Goal: Task Accomplishment & Management: Use online tool/utility

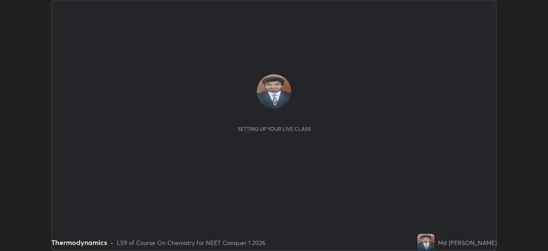
scroll to position [251, 548]
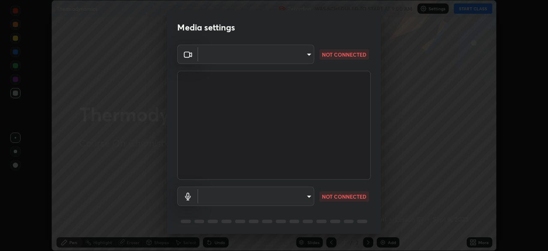
type input "communications"
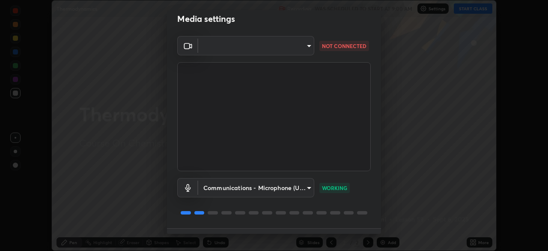
scroll to position [0, 0]
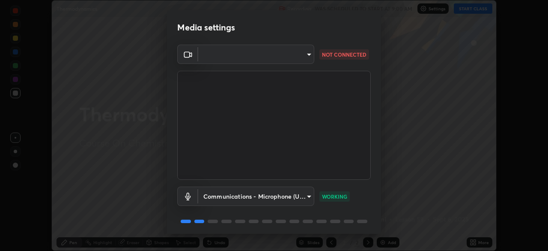
click at [308, 54] on body "Erase all Thermodynamics Recording WAS SCHEDULED TO START AT 9:00 AM Settings S…" at bounding box center [274, 125] width 548 height 251
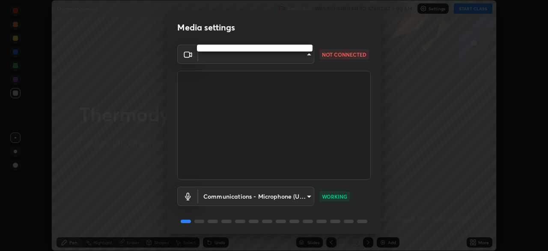
click at [309, 55] on div at bounding box center [274, 125] width 548 height 251
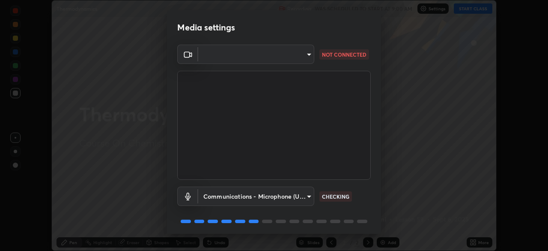
click at [303, 53] on body "Erase all Thermodynamics Recording WAS SCHEDULED TO START AT 9:00 AM Settings S…" at bounding box center [274, 125] width 548 height 251
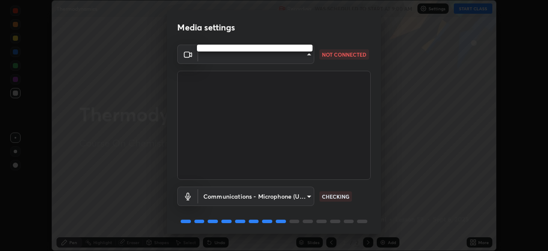
click at [309, 56] on div at bounding box center [274, 125] width 548 height 251
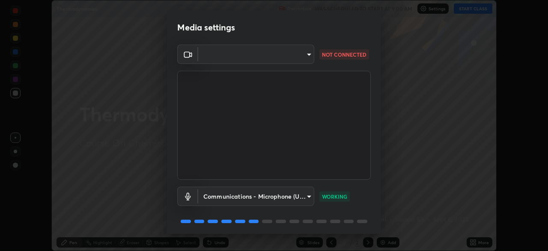
click at [310, 57] on body "Erase all Thermodynamics Recording WAS SCHEDULED TO START AT 9:00 AM Settings S…" at bounding box center [274, 125] width 548 height 251
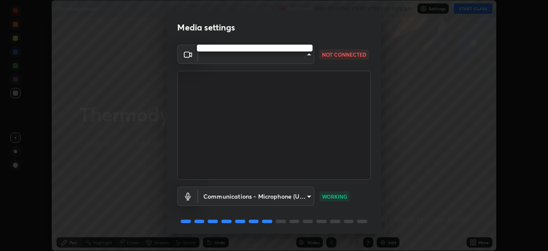
click at [310, 57] on div at bounding box center [274, 125] width 548 height 251
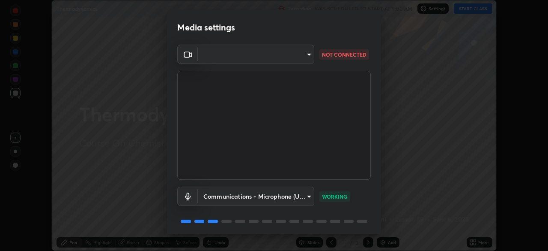
click at [309, 53] on body "Erase all Thermodynamics Recording WAS SCHEDULED TO START AT 9:00 AM Settings S…" at bounding box center [274, 125] width 548 height 251
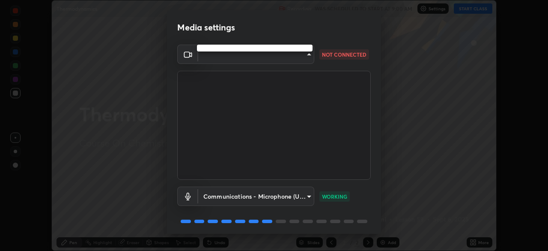
click at [307, 54] on div at bounding box center [274, 125] width 548 height 251
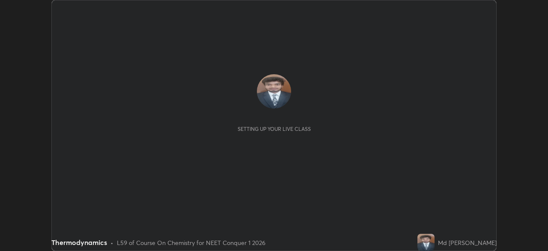
scroll to position [251, 548]
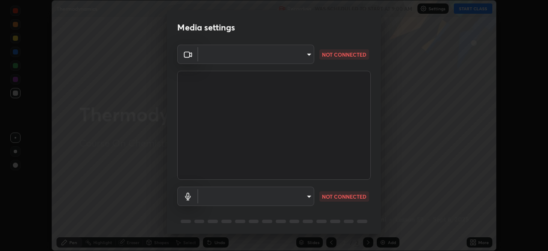
type input "d5d1096bb91751ddbc4e14a102c0e37309a205399cb77019be1f1076424a97fc"
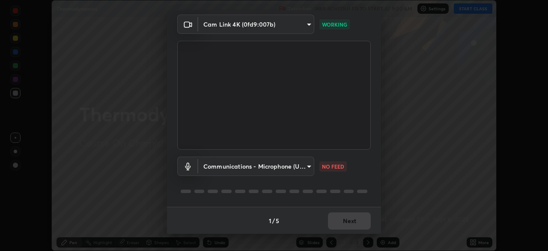
scroll to position [30, 0]
click at [306, 21] on body "Erase all Thermodynamics Recording WAS SCHEDULED TO START AT 9:00 AM Settings S…" at bounding box center [274, 125] width 548 height 251
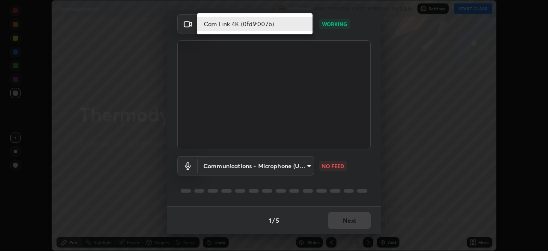
click at [361, 34] on div at bounding box center [274, 125] width 548 height 251
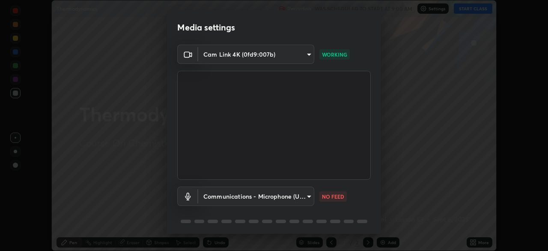
scroll to position [0, 0]
click at [304, 54] on body "Erase all Thermodynamics Recording WAS SCHEDULED TO START AT 9:00 AM Settings S…" at bounding box center [274, 125] width 548 height 251
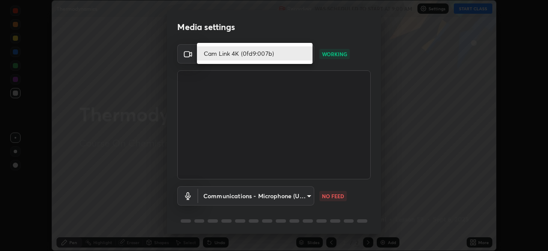
click at [340, 32] on div at bounding box center [274, 125] width 548 height 251
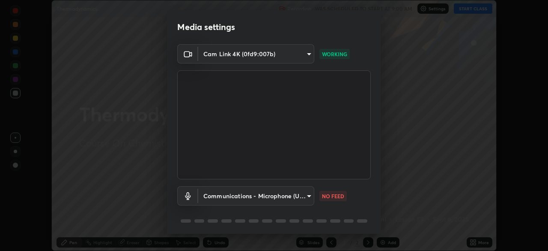
scroll to position [30, 0]
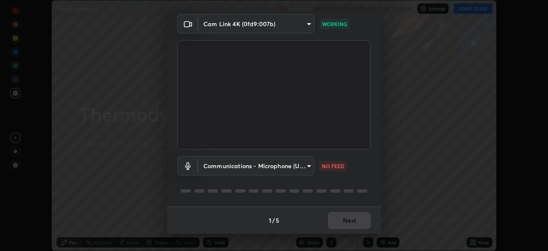
click at [307, 167] on body "Erase all Thermodynamics Recording WAS SCHEDULED TO START AT 9:00 AM Settings S…" at bounding box center [274, 125] width 548 height 251
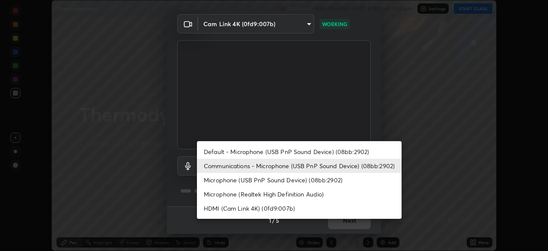
click at [311, 152] on li "Default - Microphone (USB PnP Sound Device) (08bb:2902)" at bounding box center [299, 151] width 205 height 14
type input "default"
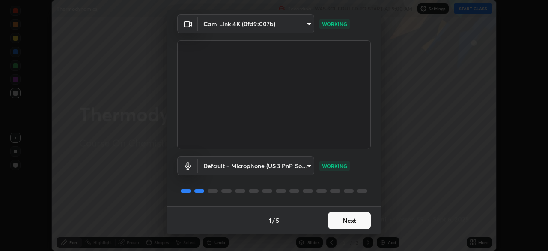
click at [355, 219] on button "Next" at bounding box center [349, 220] width 43 height 17
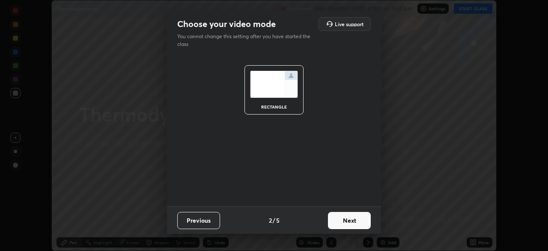
scroll to position [0, 0]
click at [355, 219] on button "Next" at bounding box center [349, 220] width 43 height 17
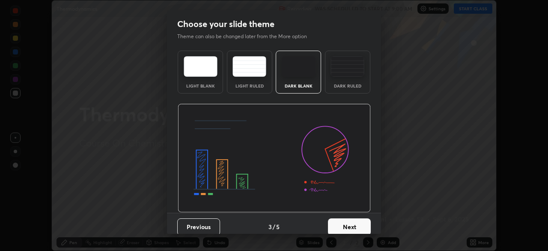
click at [354, 224] on button "Next" at bounding box center [349, 226] width 43 height 17
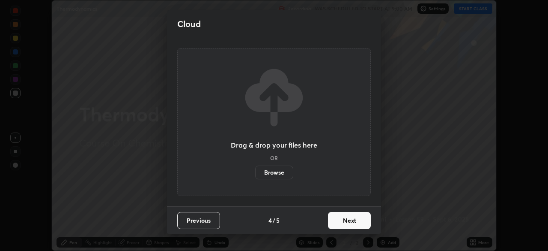
click at [356, 223] on button "Next" at bounding box center [349, 220] width 43 height 17
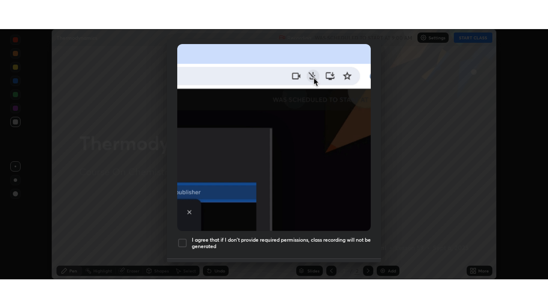
scroll to position [205, 0]
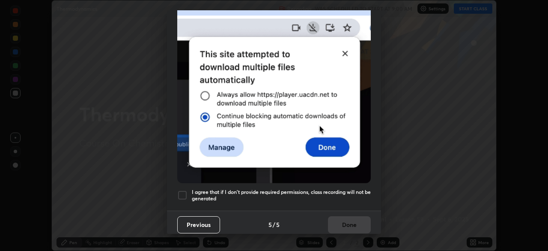
click at [186, 190] on div at bounding box center [182, 195] width 10 height 10
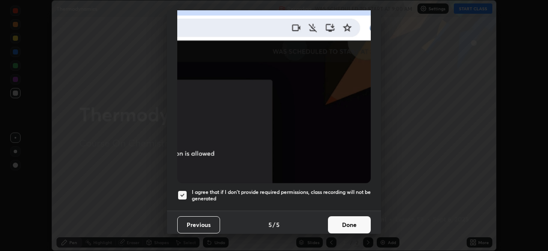
click at [350, 221] on button "Done" at bounding box center [349, 224] width 43 height 17
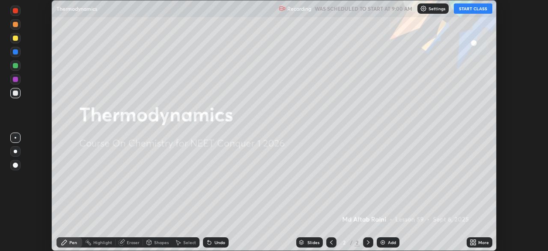
click at [477, 6] on button "START CLASS" at bounding box center [473, 8] width 39 height 10
click at [383, 241] on img at bounding box center [382, 242] width 7 height 7
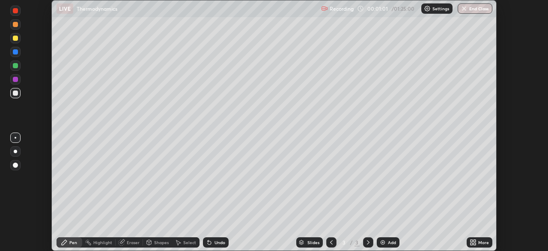
click at [475, 240] on icon at bounding box center [475, 240] width 2 height 2
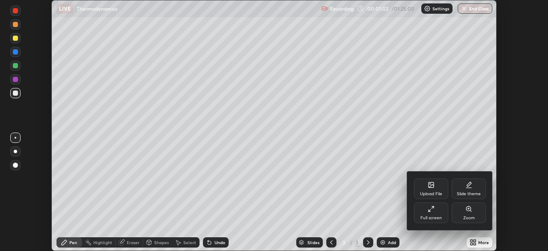
click at [437, 215] on div "Full screen" at bounding box center [431, 217] width 21 height 4
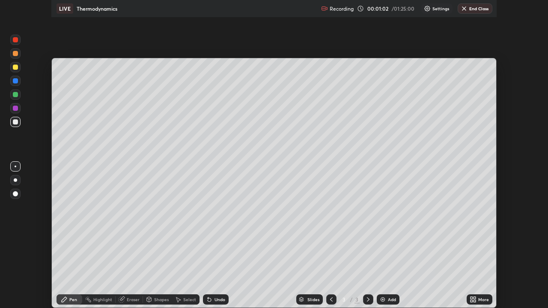
scroll to position [308, 548]
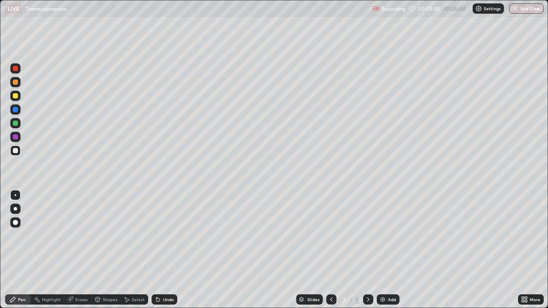
click at [165, 250] on div "Undo" at bounding box center [168, 300] width 11 height 4
click at [167, 250] on div "Undo" at bounding box center [168, 300] width 11 height 4
click at [163, 250] on div "Undo" at bounding box center [168, 300] width 11 height 4
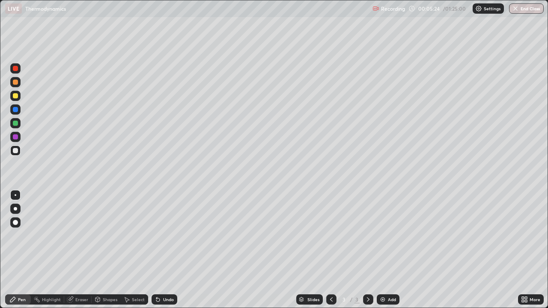
click at [163, 250] on div "Undo" at bounding box center [168, 300] width 11 height 4
click at [136, 250] on div "Select" at bounding box center [138, 300] width 13 height 4
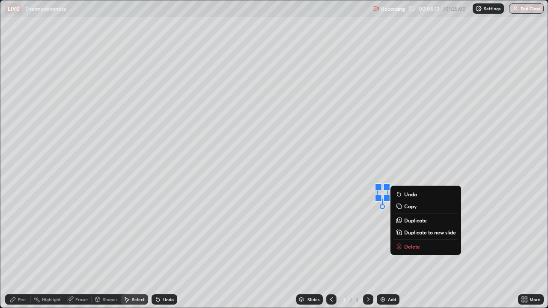
click at [442, 245] on button "Delete" at bounding box center [426, 247] width 64 height 10
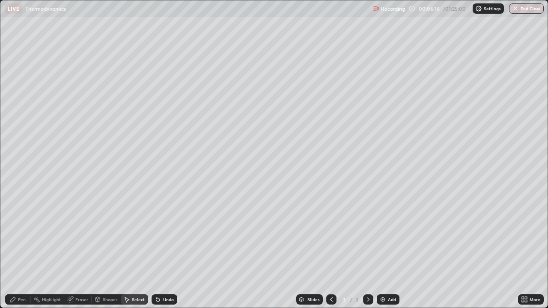
click at [21, 250] on div "Pen" at bounding box center [22, 300] width 8 height 4
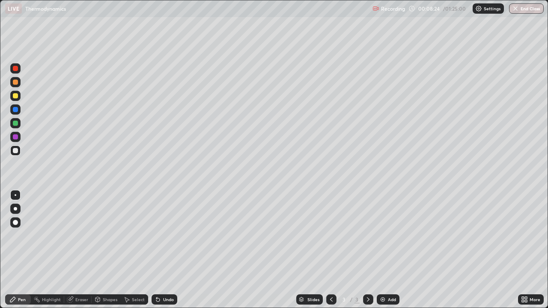
click at [391, 250] on div "Add" at bounding box center [392, 300] width 8 height 4
click at [131, 250] on div "Select" at bounding box center [134, 300] width 27 height 10
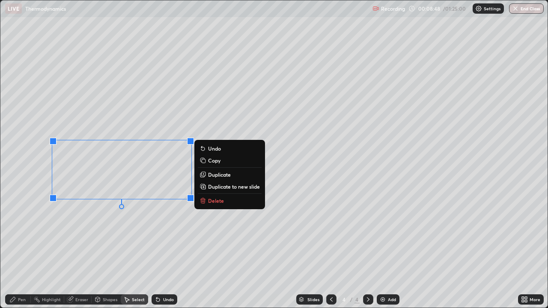
click at [211, 205] on button "Delete" at bounding box center [230, 201] width 64 height 10
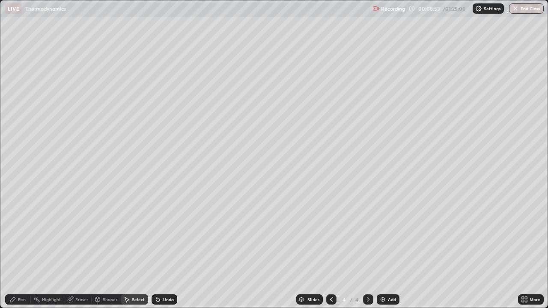
click at [33, 31] on div "0 ° Undo Copy Duplicate Duplicate to new slide Delete" at bounding box center [273, 153] width 547 height 307
click at [19, 250] on div "Pen" at bounding box center [22, 300] width 8 height 4
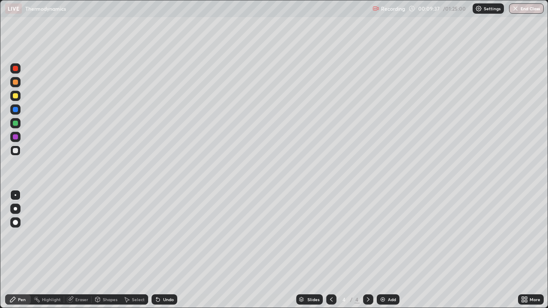
click at [15, 96] on div at bounding box center [15, 95] width 5 height 5
click at [135, 250] on div "Select" at bounding box center [138, 300] width 13 height 4
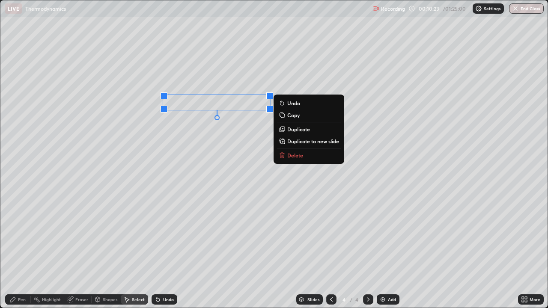
click at [292, 157] on p "Delete" at bounding box center [295, 155] width 16 height 7
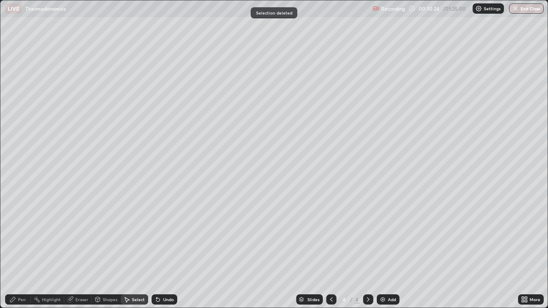
click at [17, 250] on div "Pen" at bounding box center [18, 300] width 26 height 10
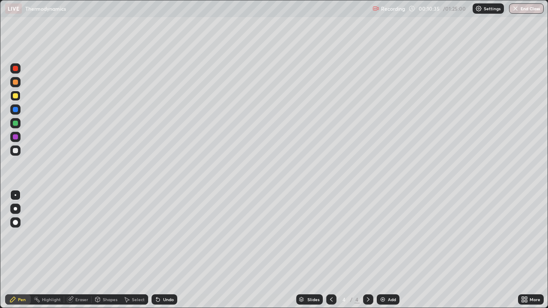
click at [159, 250] on icon at bounding box center [158, 299] width 7 height 7
click at [166, 250] on div "Undo" at bounding box center [168, 300] width 11 height 4
click at [136, 250] on div "Select" at bounding box center [138, 300] width 13 height 4
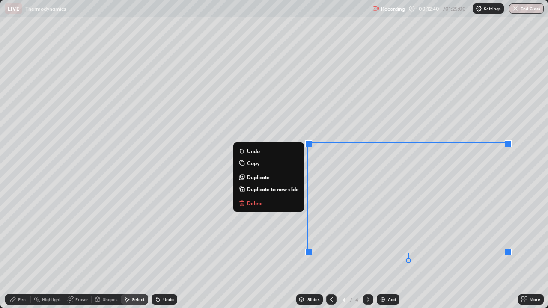
click at [281, 199] on button "Delete" at bounding box center [269, 203] width 64 height 10
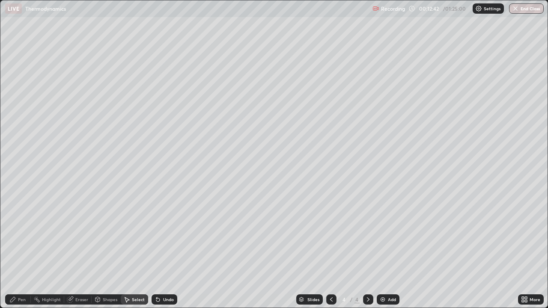
click at [17, 250] on div "Pen" at bounding box center [18, 300] width 26 height 10
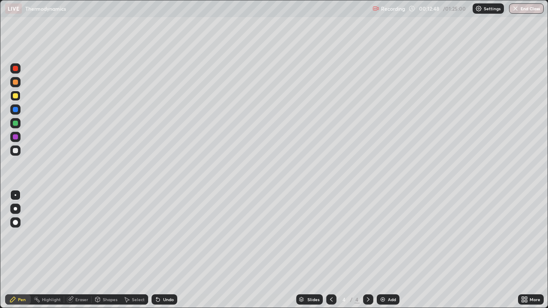
click at [157, 250] on icon at bounding box center [157, 299] width 3 height 3
click at [486, 9] on p "Settings" at bounding box center [492, 8] width 17 height 4
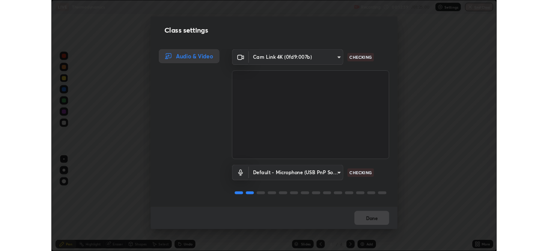
scroll to position [1, 0]
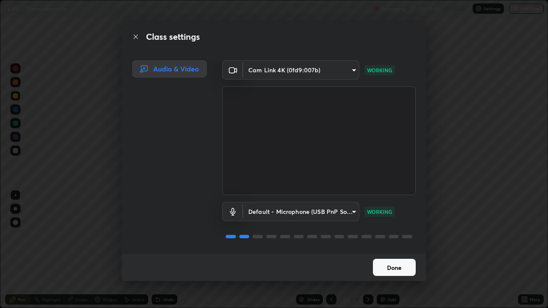
click at [400, 250] on button "Done" at bounding box center [394, 267] width 43 height 17
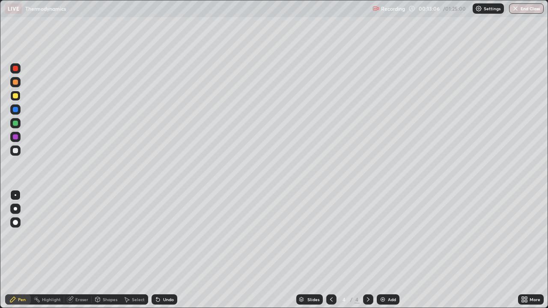
click at [165, 250] on div "Undo" at bounding box center [168, 300] width 11 height 4
click at [163, 250] on div "Undo" at bounding box center [168, 300] width 11 height 4
click at [156, 250] on icon at bounding box center [156, 298] width 1 height 1
click at [385, 250] on img at bounding box center [382, 299] width 7 height 7
click at [332, 250] on div at bounding box center [331, 300] width 10 height 10
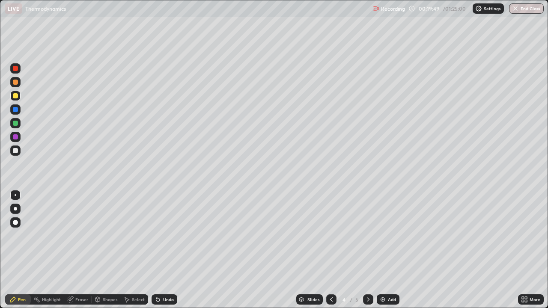
click at [366, 250] on icon at bounding box center [368, 299] width 7 height 7
click at [133, 250] on div "Select" at bounding box center [134, 300] width 27 height 10
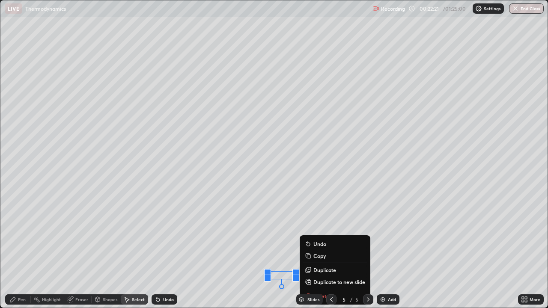
click at [274, 250] on div "0 ° Undo Copy Duplicate Duplicate to new slide Delete" at bounding box center [273, 153] width 547 height 307
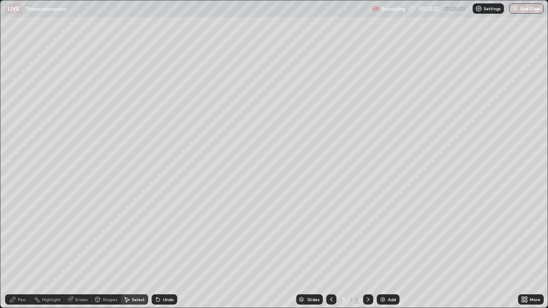
click at [78, 250] on div "Eraser" at bounding box center [81, 300] width 13 height 4
click at [384, 250] on img at bounding box center [382, 299] width 7 height 7
click at [21, 250] on div "Pen" at bounding box center [22, 300] width 8 height 4
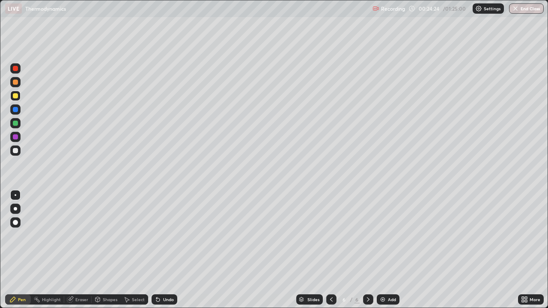
click at [161, 250] on div "Undo" at bounding box center [165, 300] width 26 height 10
click at [158, 250] on icon at bounding box center [157, 299] width 3 height 3
click at [134, 250] on div "Select" at bounding box center [138, 300] width 13 height 4
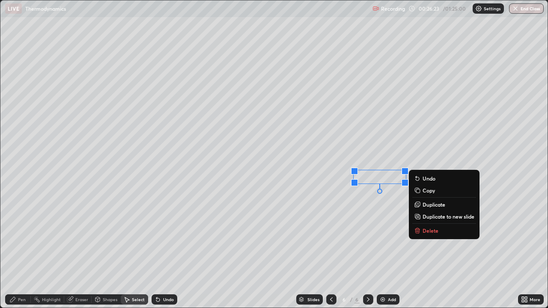
click at [20, 250] on div "Pen" at bounding box center [18, 300] width 26 height 10
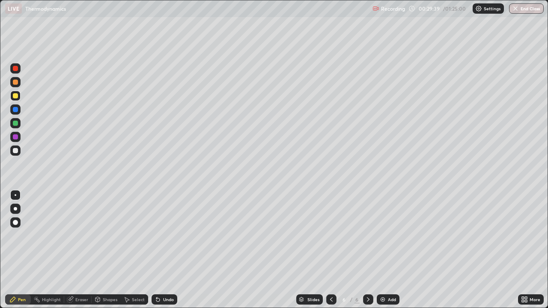
click at [385, 250] on div "Add" at bounding box center [388, 300] width 23 height 10
click at [384, 250] on img at bounding box center [382, 299] width 7 height 7
click at [17, 152] on div at bounding box center [15, 150] width 5 height 5
click at [331, 250] on icon at bounding box center [331, 299] width 7 height 7
click at [330, 250] on icon at bounding box center [331, 299] width 7 height 7
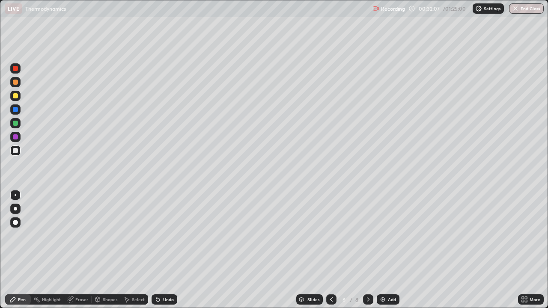
click at [331, 250] on icon at bounding box center [331, 299] width 7 height 7
click at [366, 250] on icon at bounding box center [368, 299] width 7 height 7
click at [161, 250] on div "Undo" at bounding box center [165, 300] width 26 height 10
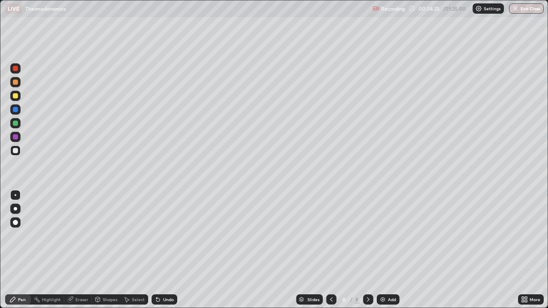
click at [161, 250] on div "Undo" at bounding box center [165, 300] width 26 height 10
click at [158, 250] on icon at bounding box center [158, 299] width 7 height 7
click at [166, 250] on div "Undo" at bounding box center [168, 300] width 11 height 4
click at [164, 250] on div "Undo" at bounding box center [168, 300] width 11 height 4
click at [142, 250] on div "Select" at bounding box center [134, 300] width 27 height 10
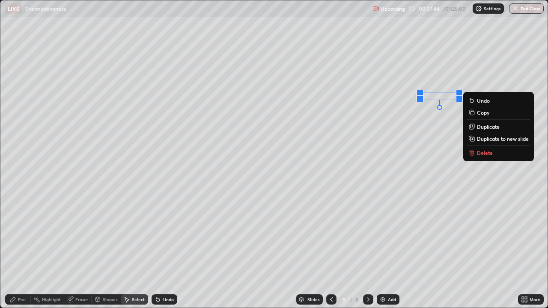
click at [482, 154] on p "Delete" at bounding box center [485, 152] width 16 height 7
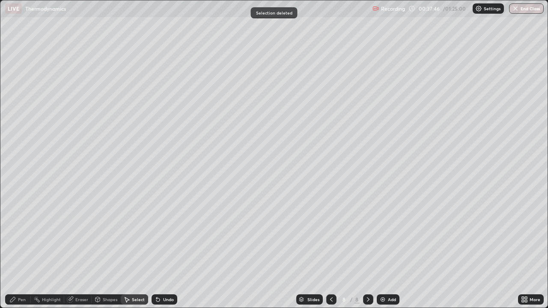
click at [27, 250] on div "Pen" at bounding box center [18, 300] width 26 height 10
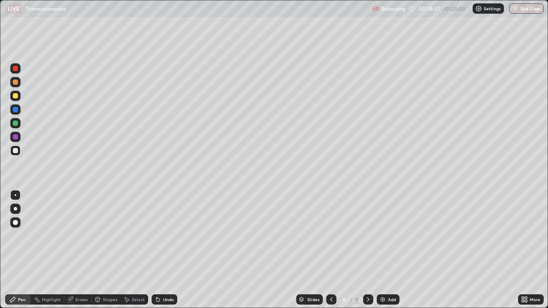
click at [166, 250] on div "Undo" at bounding box center [168, 300] width 11 height 4
click at [167, 250] on div "Undo" at bounding box center [165, 300] width 26 height 10
click at [390, 250] on div "Add" at bounding box center [392, 300] width 8 height 4
click at [15, 98] on div at bounding box center [15, 95] width 5 height 5
click at [131, 250] on div "Select" at bounding box center [134, 300] width 27 height 10
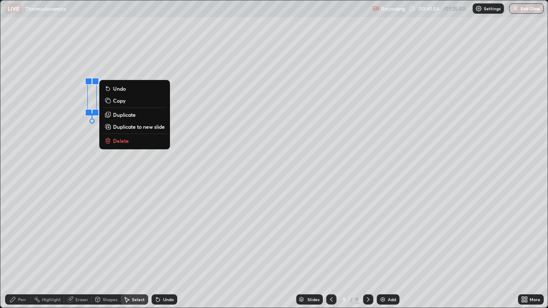
click at [119, 141] on p "Delete" at bounding box center [121, 140] width 16 height 7
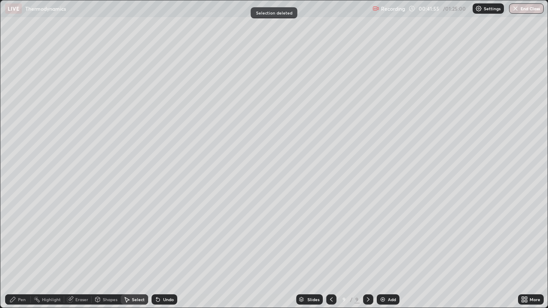
click at [15, 250] on icon at bounding box center [12, 299] width 7 height 7
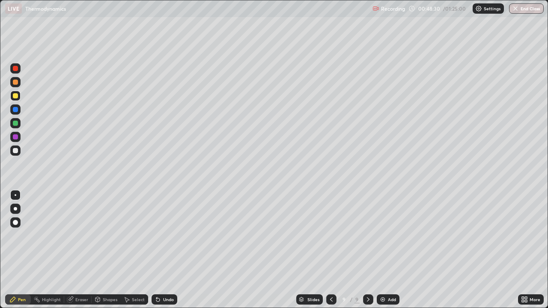
click at [163, 250] on div "Undo" at bounding box center [168, 300] width 11 height 4
click at [166, 250] on div "Undo" at bounding box center [168, 300] width 11 height 4
click at [386, 250] on div "Add" at bounding box center [388, 300] width 23 height 10
click at [132, 250] on div "Select" at bounding box center [138, 300] width 13 height 4
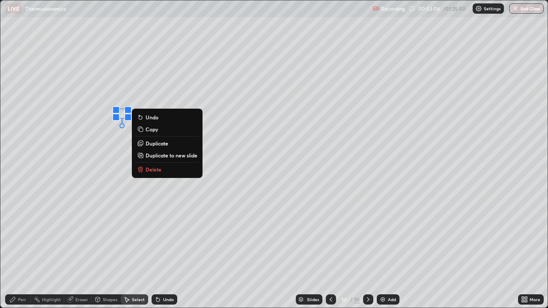
click at [151, 167] on p "Delete" at bounding box center [154, 169] width 16 height 7
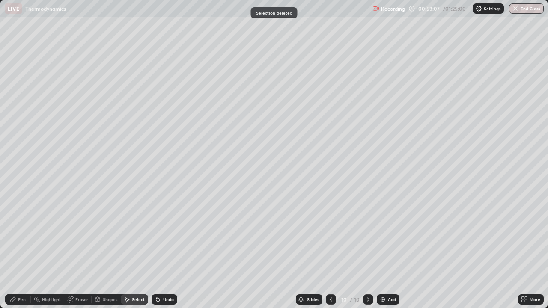
click at [22, 250] on div "Pen" at bounding box center [22, 300] width 8 height 4
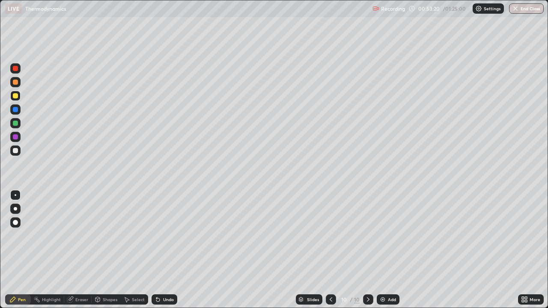
click at [166, 250] on div "Undo" at bounding box center [168, 300] width 11 height 4
click at [164, 250] on div "Undo" at bounding box center [165, 300] width 26 height 10
click at [134, 250] on div "Select" at bounding box center [138, 300] width 13 height 4
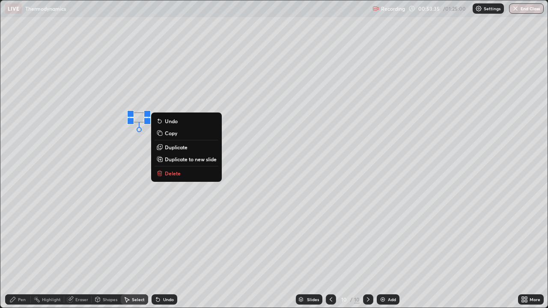
click at [171, 173] on p "Delete" at bounding box center [173, 173] width 16 height 7
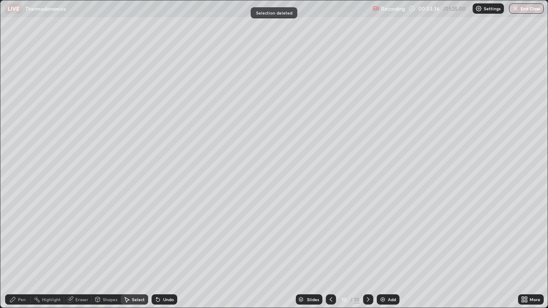
click at [16, 250] on div "Pen" at bounding box center [18, 300] width 26 height 10
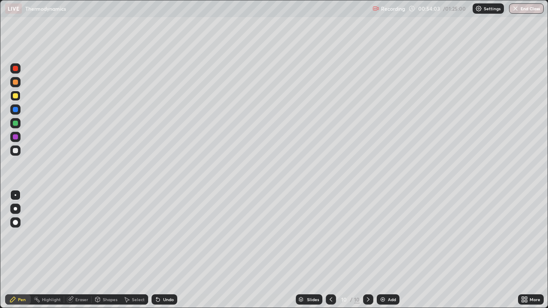
click at [330, 250] on icon at bounding box center [331, 299] width 7 height 7
click at [367, 250] on icon at bounding box center [368, 299] width 7 height 7
click at [335, 250] on div at bounding box center [331, 300] width 10 height 10
click at [370, 250] on icon at bounding box center [368, 299] width 7 height 7
click at [330, 250] on icon at bounding box center [331, 299] width 7 height 7
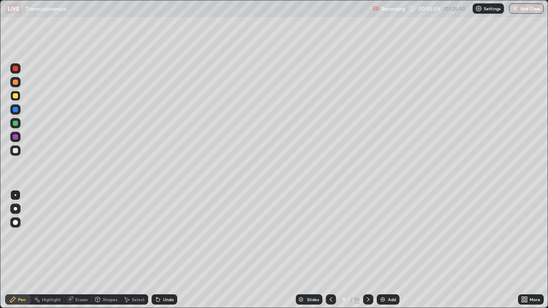
click at [367, 250] on icon at bounding box center [368, 299] width 7 height 7
click at [388, 250] on div "Add" at bounding box center [392, 300] width 8 height 4
click at [80, 250] on div "Eraser" at bounding box center [81, 300] width 13 height 4
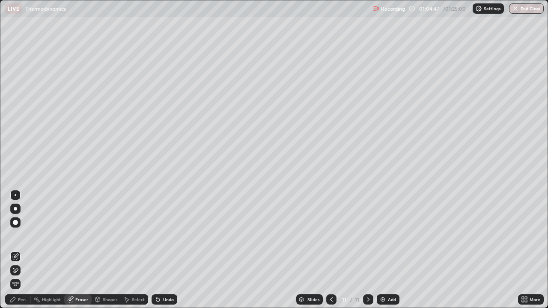
click at [22, 250] on div "Pen" at bounding box center [22, 300] width 8 height 4
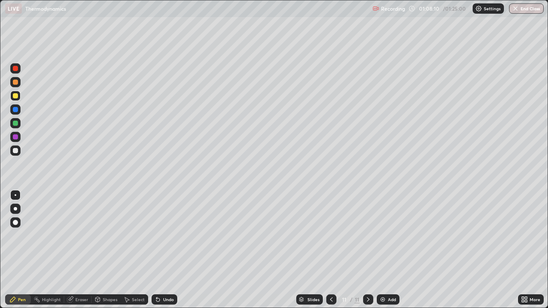
click at [390, 250] on div "Add" at bounding box center [392, 300] width 8 height 4
click at [75, 250] on div "Eraser" at bounding box center [81, 300] width 13 height 4
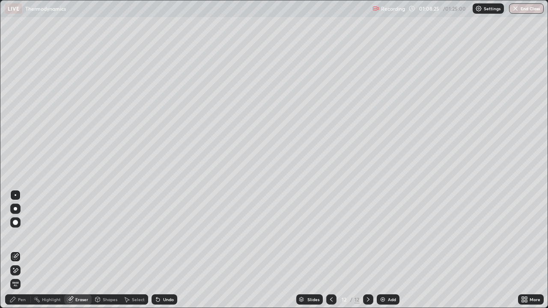
click at [14, 250] on icon at bounding box center [12, 299] width 7 height 7
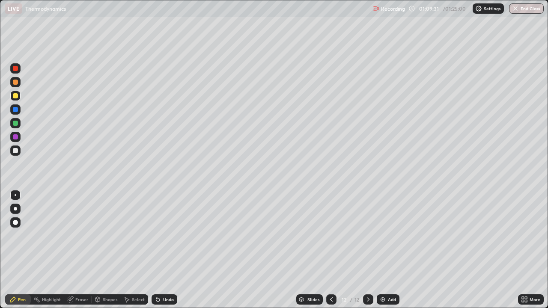
click at [166, 250] on div "Undo" at bounding box center [168, 300] width 11 height 4
click at [167, 250] on div "Undo" at bounding box center [168, 300] width 11 height 4
click at [168, 250] on div "Undo" at bounding box center [165, 300] width 26 height 10
click at [77, 250] on div "Eraser" at bounding box center [81, 300] width 13 height 4
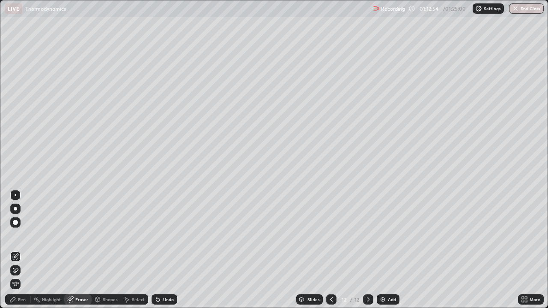
click at [18, 250] on div "Pen" at bounding box center [22, 300] width 8 height 4
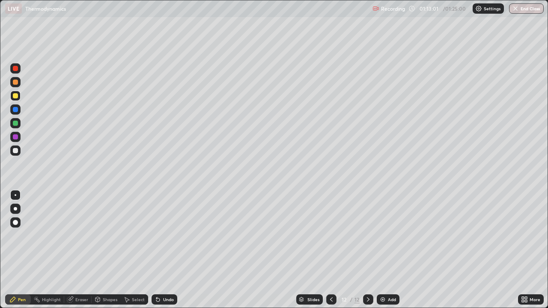
click at [134, 250] on div "Select" at bounding box center [138, 300] width 13 height 4
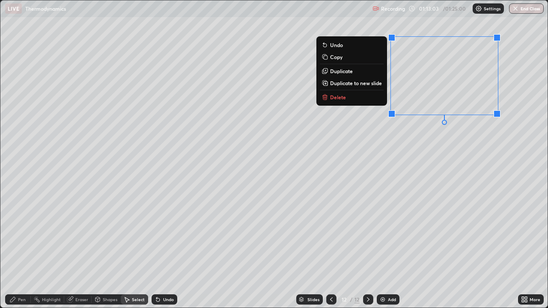
click at [347, 98] on button "Delete" at bounding box center [352, 97] width 64 height 10
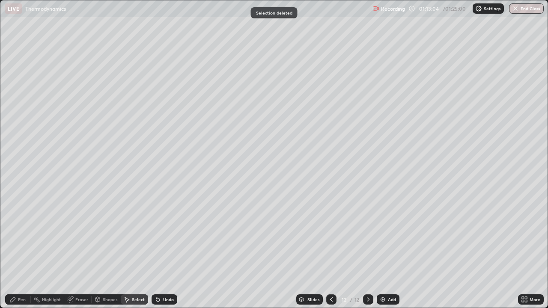
click at [18, 250] on div "Pen" at bounding box center [22, 300] width 8 height 4
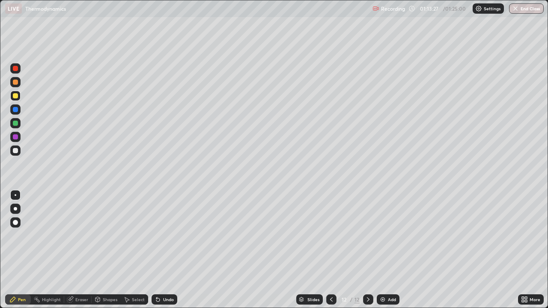
click at [137, 250] on div "Select" at bounding box center [138, 300] width 13 height 4
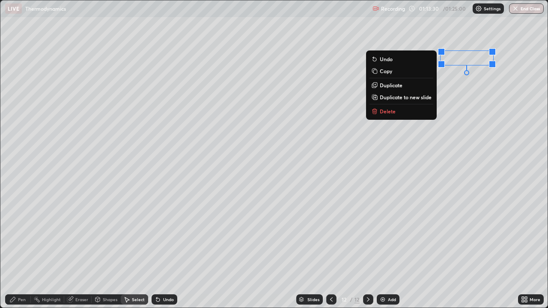
click at [413, 111] on button "Delete" at bounding box center [402, 111] width 64 height 10
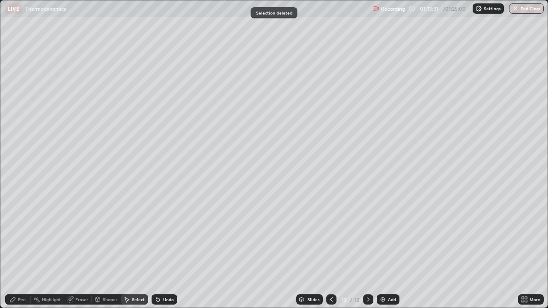
click at [21, 250] on div "Pen" at bounding box center [22, 300] width 8 height 4
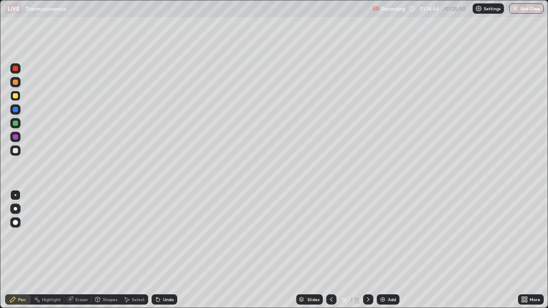
click at [134, 250] on div "Select" at bounding box center [138, 300] width 13 height 4
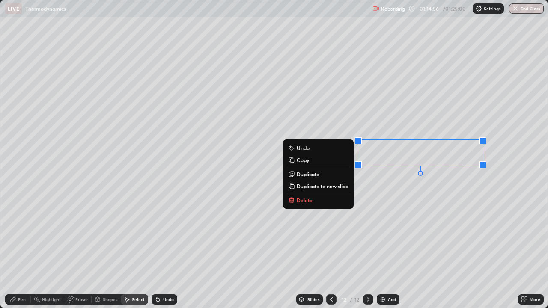
click at [320, 201] on button "Delete" at bounding box center [319, 200] width 64 height 10
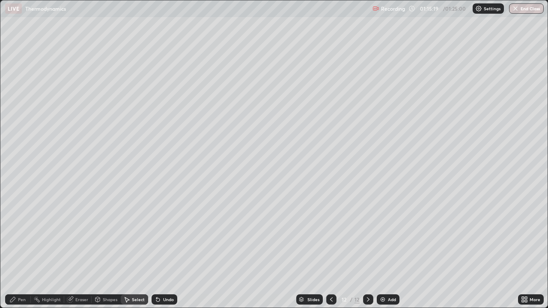
click at [307, 118] on div "0 ° Undo Copy Duplicate Duplicate to new slide Delete" at bounding box center [273, 153] width 547 height 307
click at [19, 250] on div "Pen" at bounding box center [22, 300] width 8 height 4
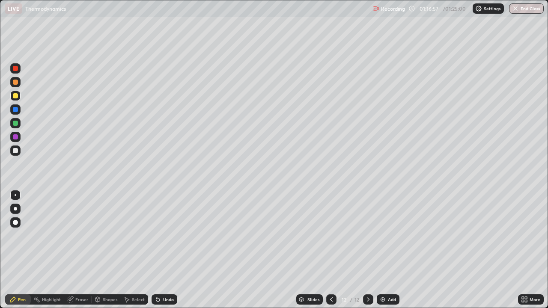
click at [166, 250] on div "Undo" at bounding box center [168, 300] width 11 height 4
click at [525, 8] on button "End Class" at bounding box center [526, 8] width 35 height 10
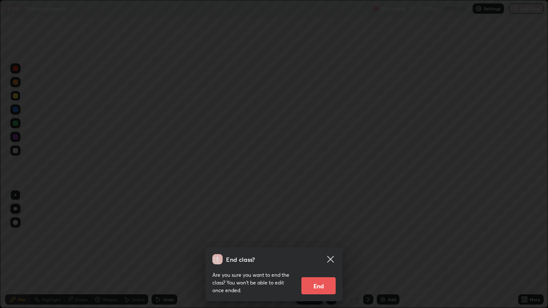
click at [319, 250] on button "End" at bounding box center [318, 286] width 34 height 17
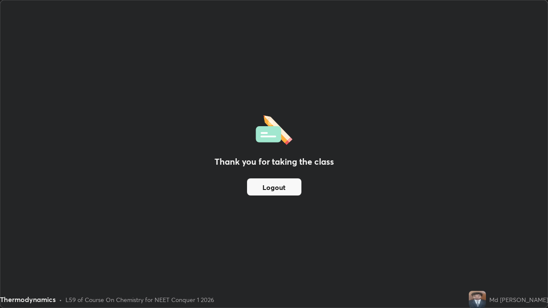
click at [297, 188] on button "Logout" at bounding box center [274, 187] width 54 height 17
click at [294, 189] on button "Logout" at bounding box center [274, 187] width 54 height 17
click at [292, 191] on button "Logout" at bounding box center [274, 187] width 54 height 17
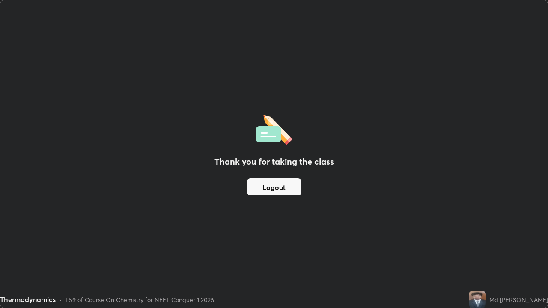
click at [294, 190] on button "Logout" at bounding box center [274, 187] width 54 height 17
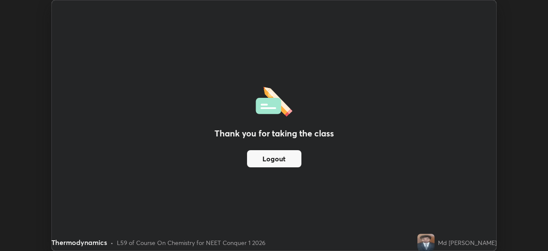
scroll to position [42575, 42277]
